Goal: Navigation & Orientation: Find specific page/section

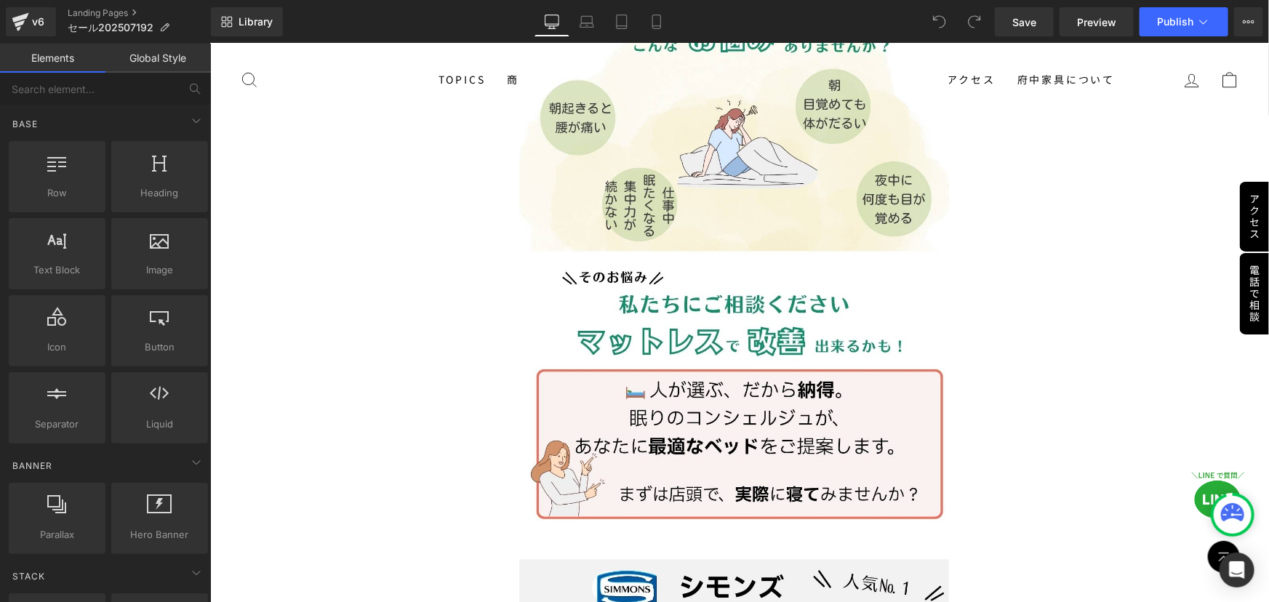
scroll to position [11288, 0]
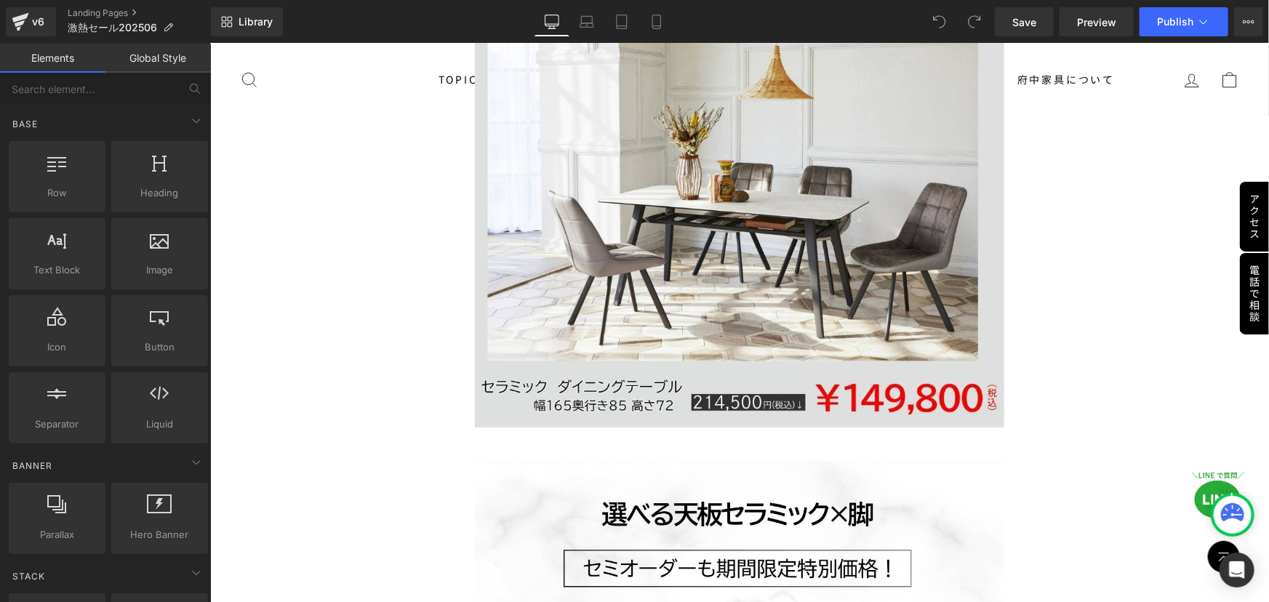
scroll to position [30000, 0]
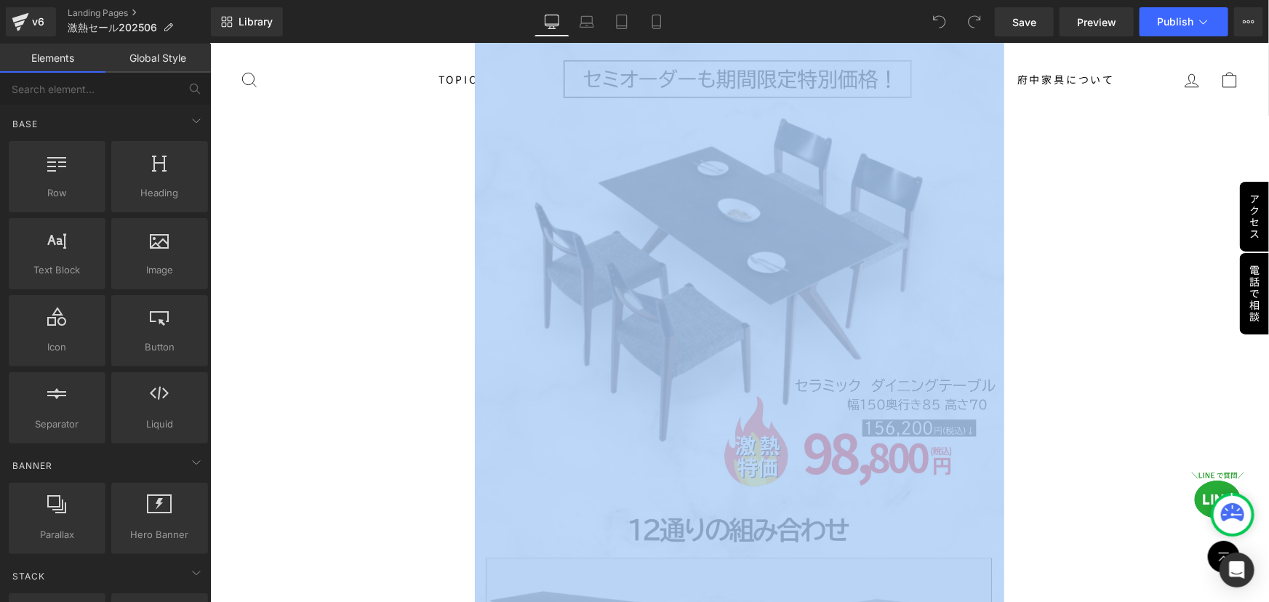
drag, startPoint x: 1257, startPoint y: 457, endPoint x: 1253, endPoint y: 475, distance: 18.5
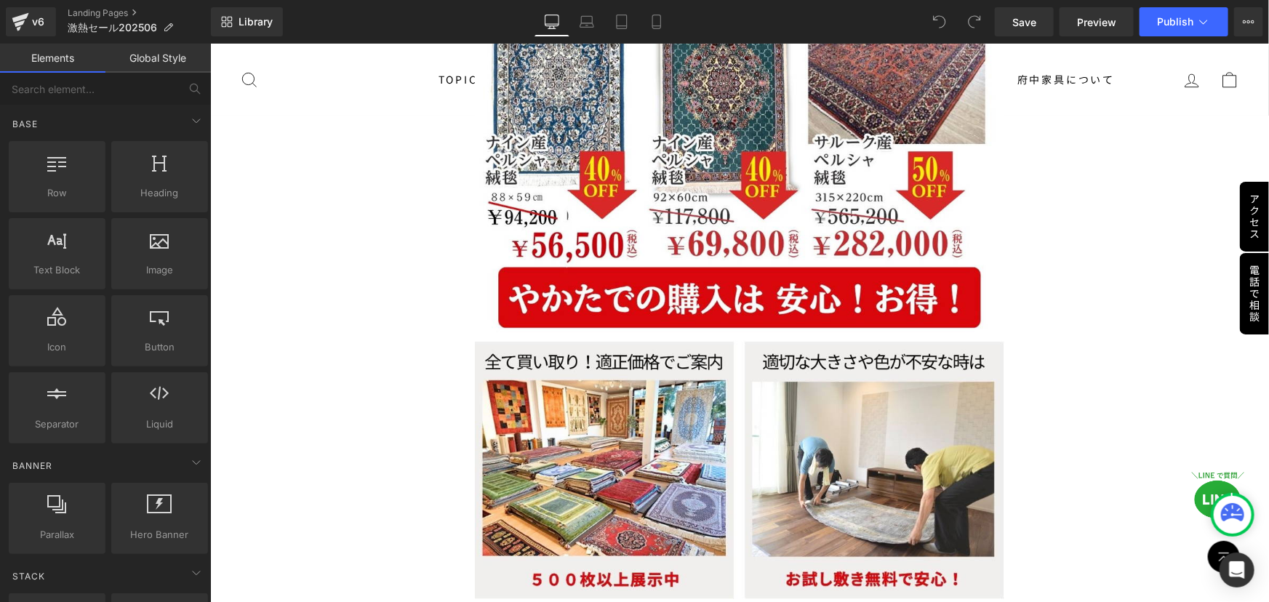
scroll to position [36845, 0]
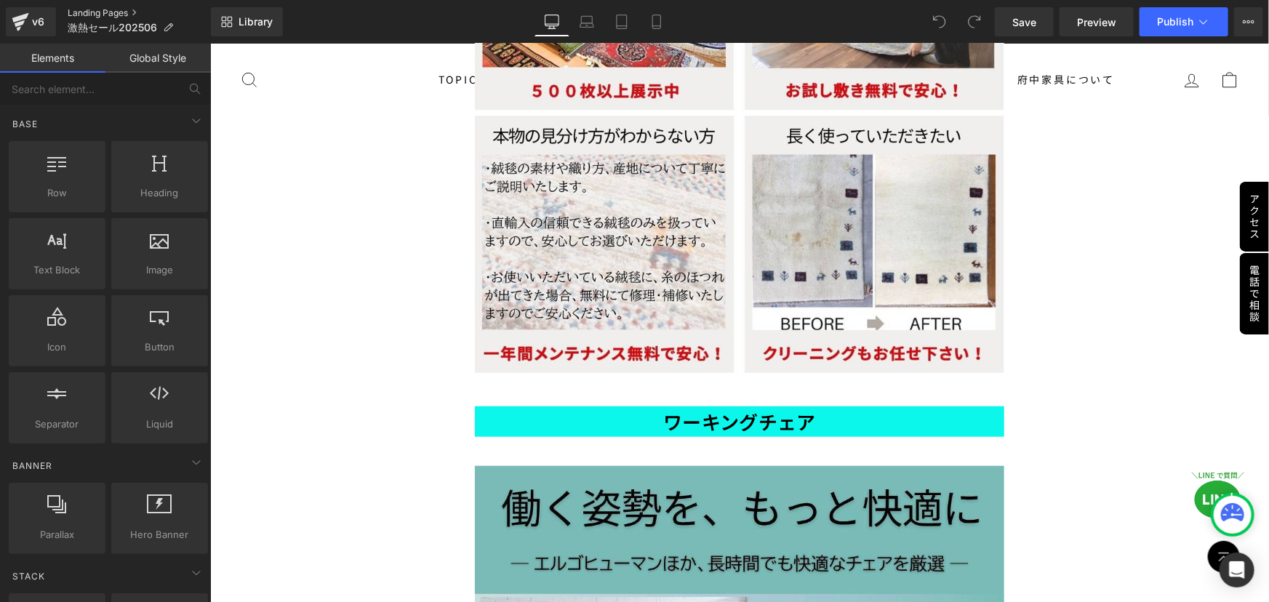
drag, startPoint x: 124, startPoint y: 9, endPoint x: 108, endPoint y: 11, distance: 16.9
click at [124, 9] on link "Landing Pages" at bounding box center [139, 13] width 143 height 12
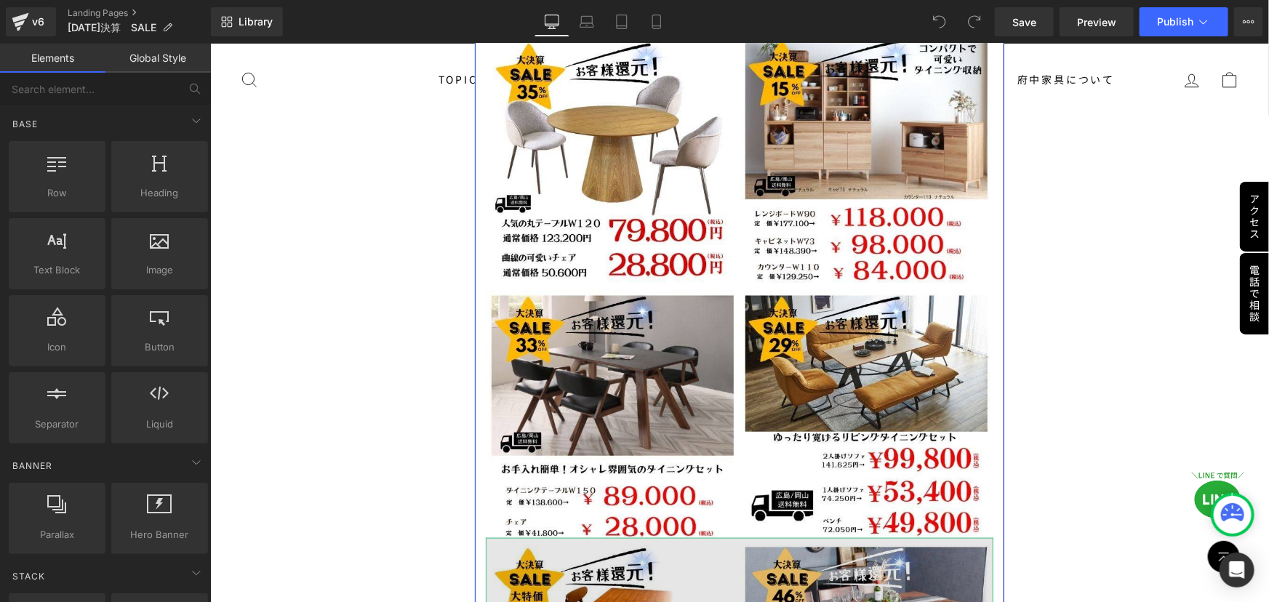
scroll to position [3306, 0]
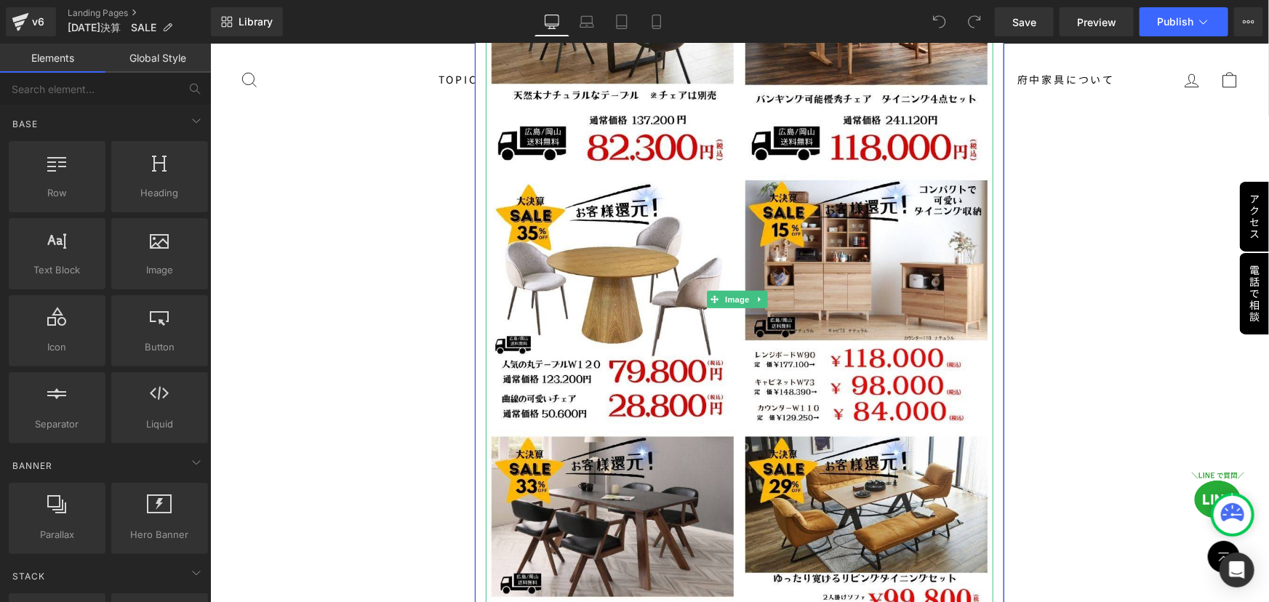
drag, startPoint x: 516, startPoint y: 298, endPoint x: 476, endPoint y: 303, distance: 40.3
click at [516, 298] on img at bounding box center [739, 298] width 508 height 759
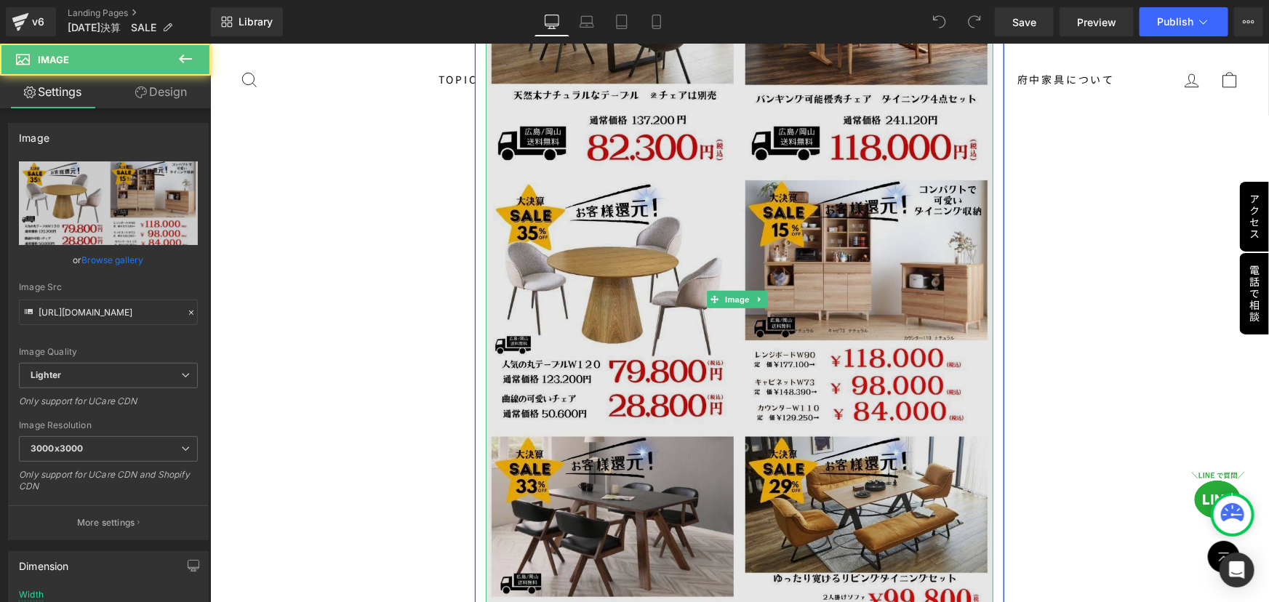
click at [635, 257] on img at bounding box center [739, 298] width 508 height 759
click at [597, 268] on img at bounding box center [739, 298] width 508 height 759
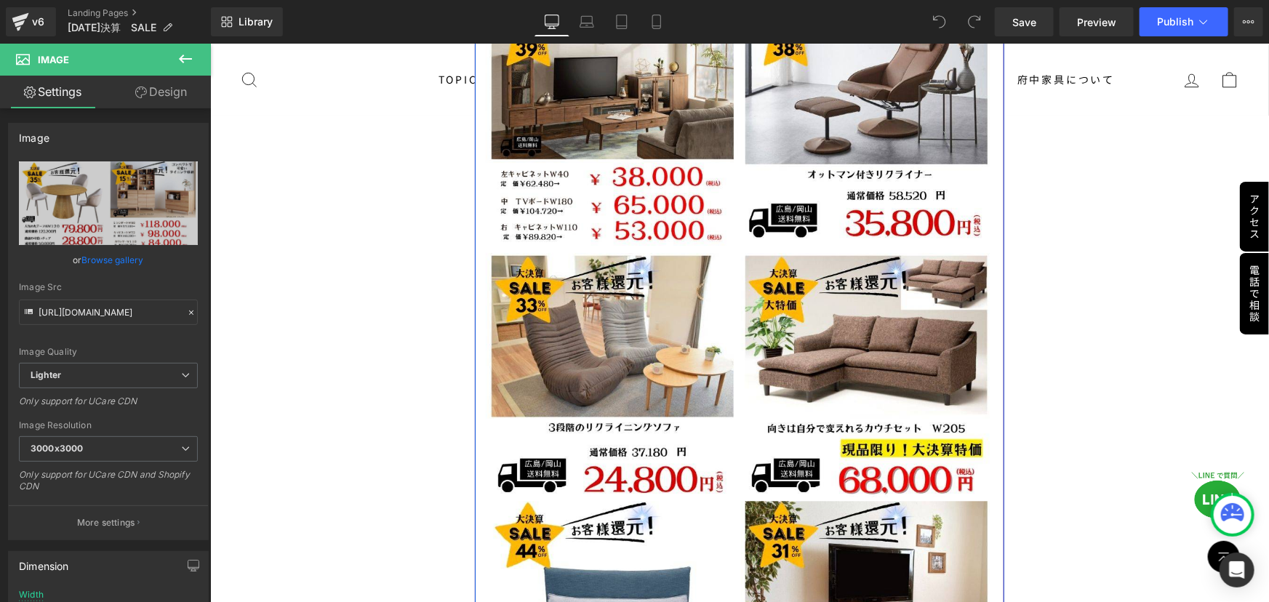
scroll to position [1322, 0]
